Goal: Task Accomplishment & Management: Manage account settings

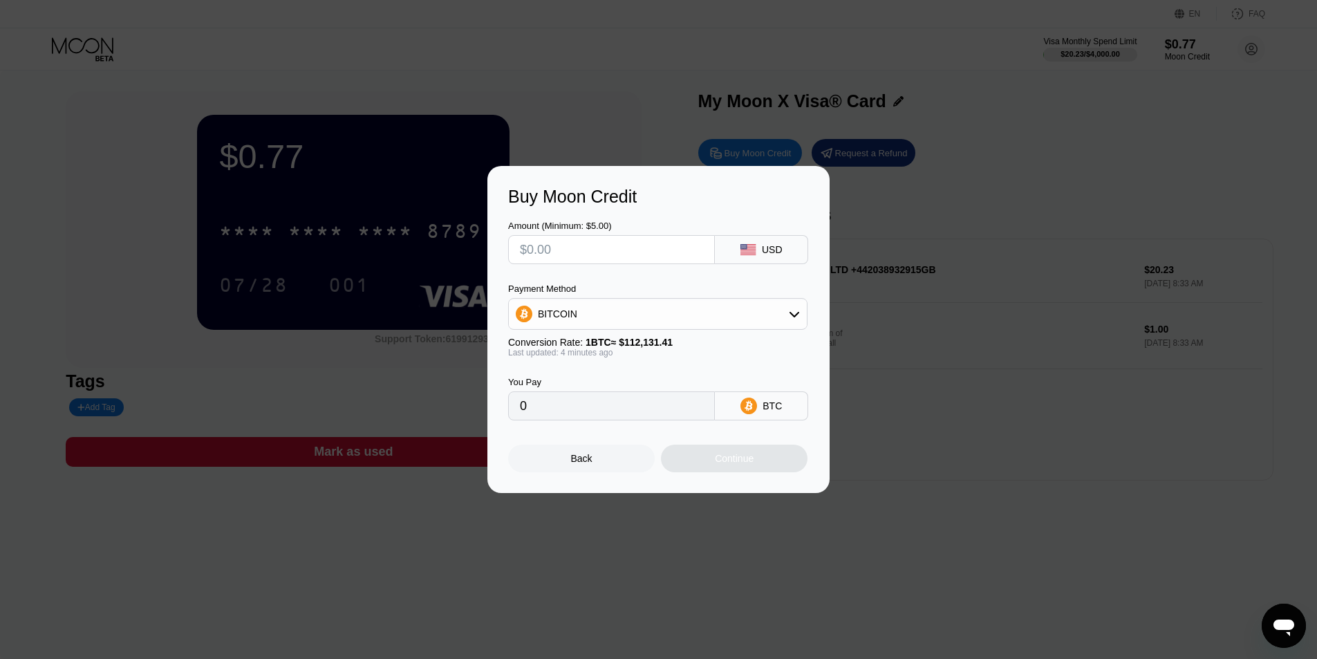
click at [589, 464] on div "Back" at bounding box center [581, 458] width 21 height 11
